Goal: Task Accomplishment & Management: Manage account settings

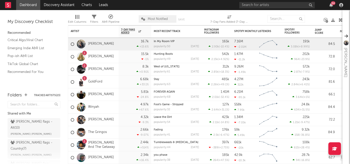
click at [273, 1] on div "54" at bounding box center [293, 5] width 106 height 10
click at [269, 4] on input "text" at bounding box center [278, 5] width 76 height 6
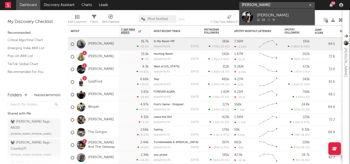
type input "[PERSON_NAME]"
click at [267, 15] on div "[PERSON_NAME]" at bounding box center [284, 15] width 55 height 6
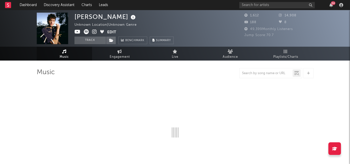
select select "6m"
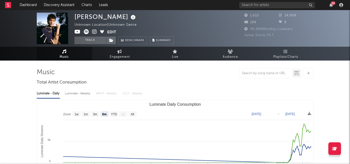
click at [94, 30] on icon at bounding box center [94, 31] width 5 height 5
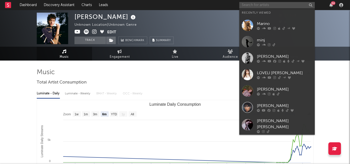
click at [251, 7] on input "text" at bounding box center [278, 5] width 76 height 6
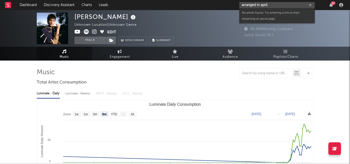
drag, startPoint x: 275, startPoint y: 5, endPoint x: 265, endPoint y: 6, distance: 9.8
click at [265, 6] on input "arranged in april" at bounding box center [278, 5] width 76 height 6
drag, startPoint x: 268, startPoint y: 6, endPoint x: 230, endPoint y: 7, distance: 37.8
click at [230, 7] on nav "Dashboard Discovery Assistant Charts Leads arranged april 54" at bounding box center [175, 5] width 350 height 10
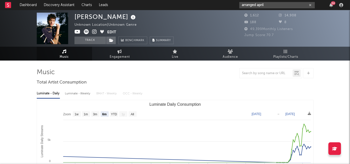
drag, startPoint x: 274, startPoint y: 3, endPoint x: 235, endPoint y: 4, distance: 38.8
click at [235, 4] on nav "Dashboard Discovery Assistant Charts Leads arranged april 54" at bounding box center [175, 5] width 350 height 10
paste input "[URL][DOMAIN_NAME][DOMAIN_NAME]."
type input "[URL][DOMAIN_NAME][DOMAIN_NAME]"
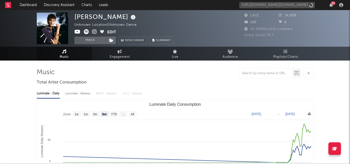
scroll to position [0, 0]
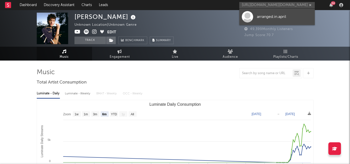
click at [267, 18] on div "arranged.in.april" at bounding box center [284, 17] width 55 height 6
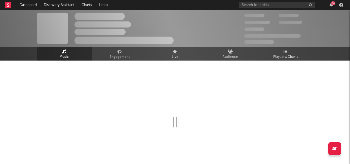
select select "1w"
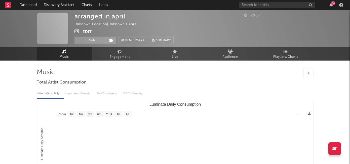
click at [89, 31] on button "Edit" at bounding box center [87, 32] width 9 height 6
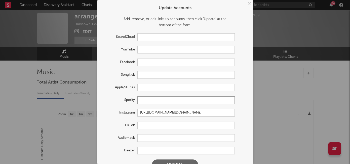
click at [148, 102] on input "text" at bounding box center [186, 100] width 97 height 8
paste input "[URL][DOMAIN_NAME]"
drag, startPoint x: 185, startPoint y: 102, endPoint x: 120, endPoint y: 101, distance: 64.2
click at [120, 101] on div "Spotify [URL][DOMAIN_NAME]" at bounding box center [168, 100] width 133 height 8
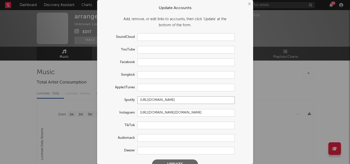
click at [157, 100] on input "[URL][DOMAIN_NAME]" at bounding box center [186, 100] width 97 height 8
drag, startPoint x: 146, startPoint y: 100, endPoint x: 117, endPoint y: 100, distance: 29.0
click at [117, 100] on div "Spotify [URL][DOMAIN_NAME]" at bounding box center [168, 100] width 133 height 8
click at [154, 100] on input "[URL][DOMAIN_NAME]" at bounding box center [186, 100] width 97 height 8
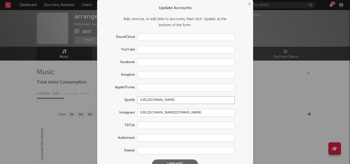
type input "[URL][DOMAIN_NAME]"
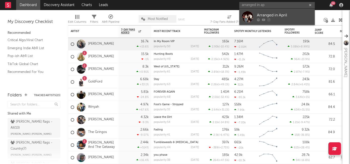
type input "arranged in ap"
click at [265, 18] on icon at bounding box center [264, 19] width 4 height 3
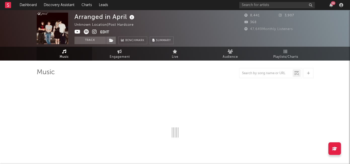
select select "1w"
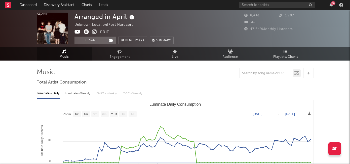
click at [105, 31] on button "Edit" at bounding box center [104, 32] width 9 height 6
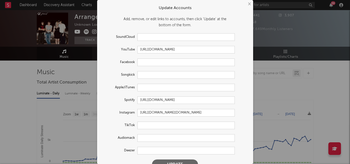
scroll to position [11, 0]
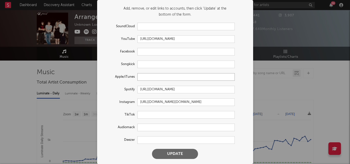
click at [150, 77] on input "text" at bounding box center [186, 77] width 97 height 8
paste input "https://music.apple.com/nz/artist/arranged-in-april/1816382504"
click at [178, 77] on input "https://music.apple.com/nz/artist/arranged-in-april/1816382504" at bounding box center [186, 77] width 97 height 8
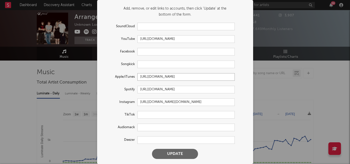
type input "https://music.apple.com/us/artist/arranged-in-april/1816382504"
click at [181, 150] on button "Update" at bounding box center [175, 154] width 46 height 10
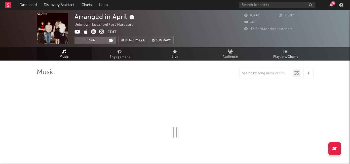
select select "1w"
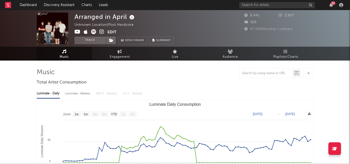
click at [113, 32] on button "Edit" at bounding box center [112, 32] width 9 height 6
click at [286, 42] on div "× Update Accounts Add, remove, or edit links to accounts, then click 'Update' a…" at bounding box center [175, 82] width 350 height 164
